Goal: Information Seeking & Learning: Learn about a topic

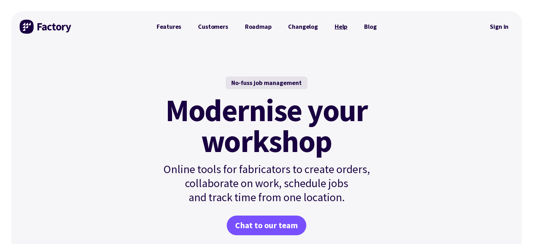
click at [340, 25] on link "Help" at bounding box center [340, 27] width 29 height 14
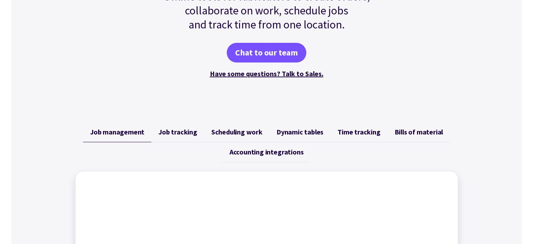
scroll to position [187, 0]
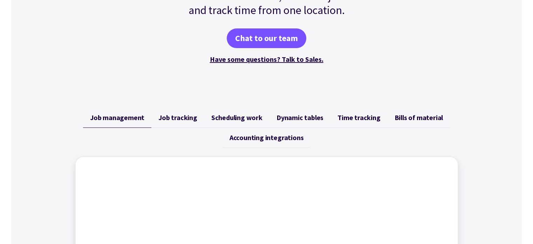
click at [244, 116] on span "Scheduling work" at bounding box center [236, 117] width 51 height 8
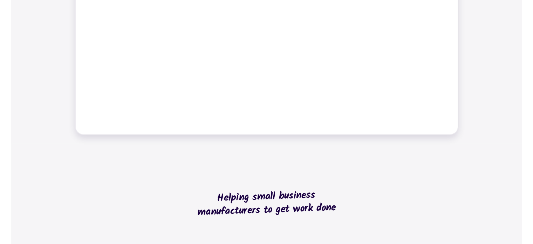
scroll to position [281, 0]
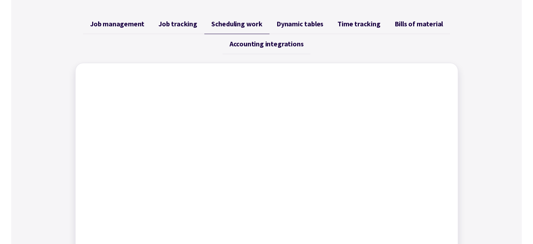
click at [123, 26] on span "Job management" at bounding box center [117, 24] width 54 height 8
click at [178, 25] on span "Job tracking" at bounding box center [178, 24] width 39 height 8
click at [237, 26] on span "Scheduling work" at bounding box center [236, 24] width 51 height 8
click at [192, 23] on span "Job tracking" at bounding box center [178, 24] width 39 height 8
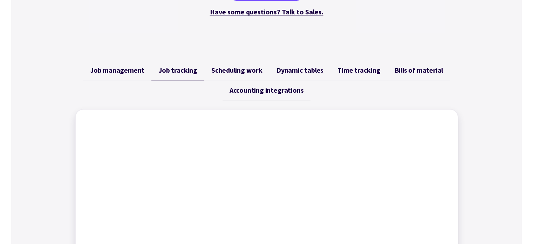
scroll to position [140, 0]
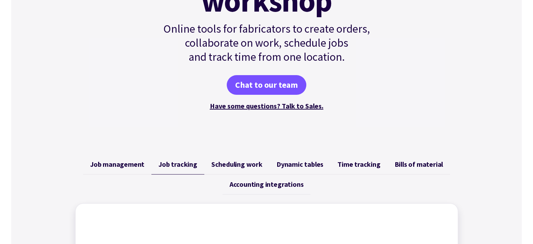
click at [129, 164] on span "Job management" at bounding box center [117, 164] width 54 height 8
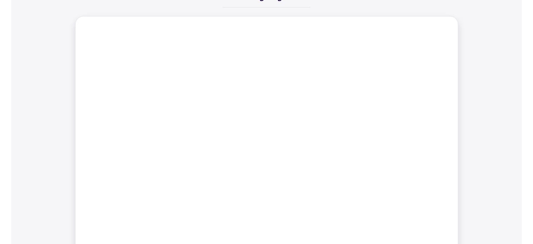
scroll to position [187, 0]
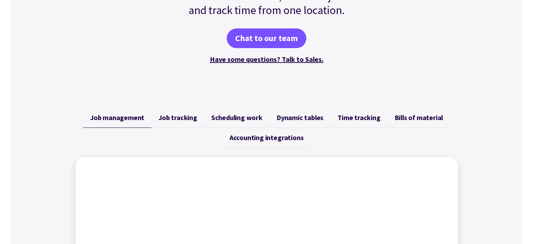
click at [306, 119] on span "Dynamic tables" at bounding box center [300, 117] width 47 height 8
click at [429, 117] on span "Bills of material" at bounding box center [418, 117] width 49 height 8
click at [234, 115] on span "Scheduling work" at bounding box center [236, 117] width 51 height 8
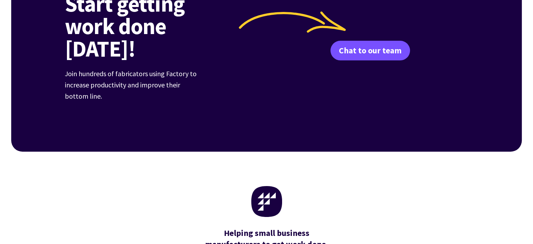
scroll to position [2571, 0]
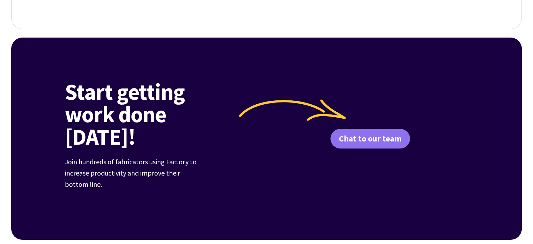
click at [382, 129] on link "Chat to our team" at bounding box center [371, 139] width 80 height 20
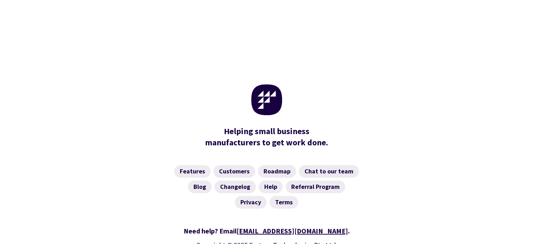
scroll to position [374, 0]
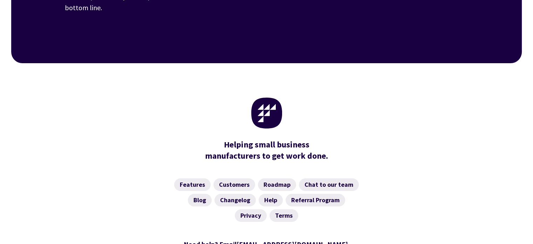
scroll to position [2814, 0]
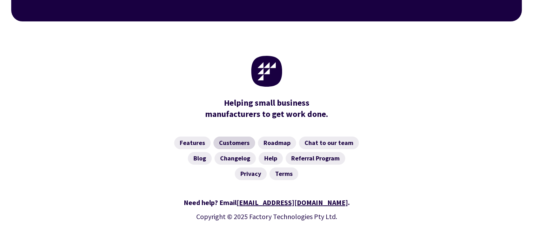
click at [237, 136] on link "Customers" at bounding box center [235, 142] width 42 height 13
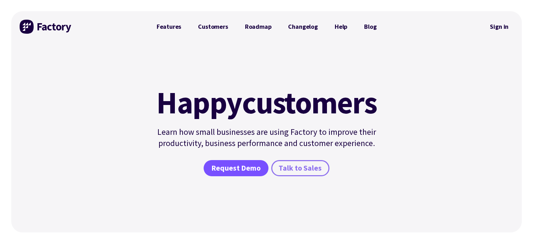
click at [298, 168] on span "Talk to Sales" at bounding box center [300, 168] width 43 height 10
click at [259, 25] on link "Roadmap" at bounding box center [258, 27] width 43 height 14
click at [304, 26] on link "Changelog" at bounding box center [303, 27] width 46 height 14
